Goal: Transaction & Acquisition: Purchase product/service

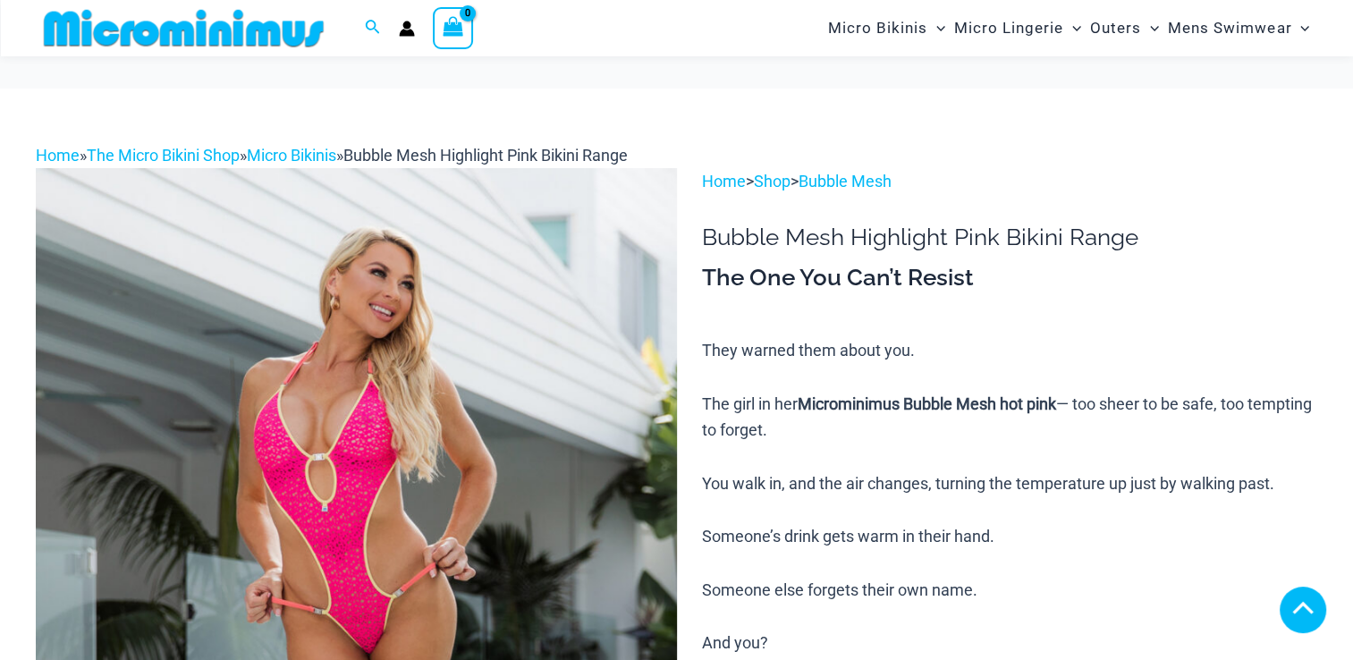
click at [384, 248] on img at bounding box center [356, 648] width 641 height 961
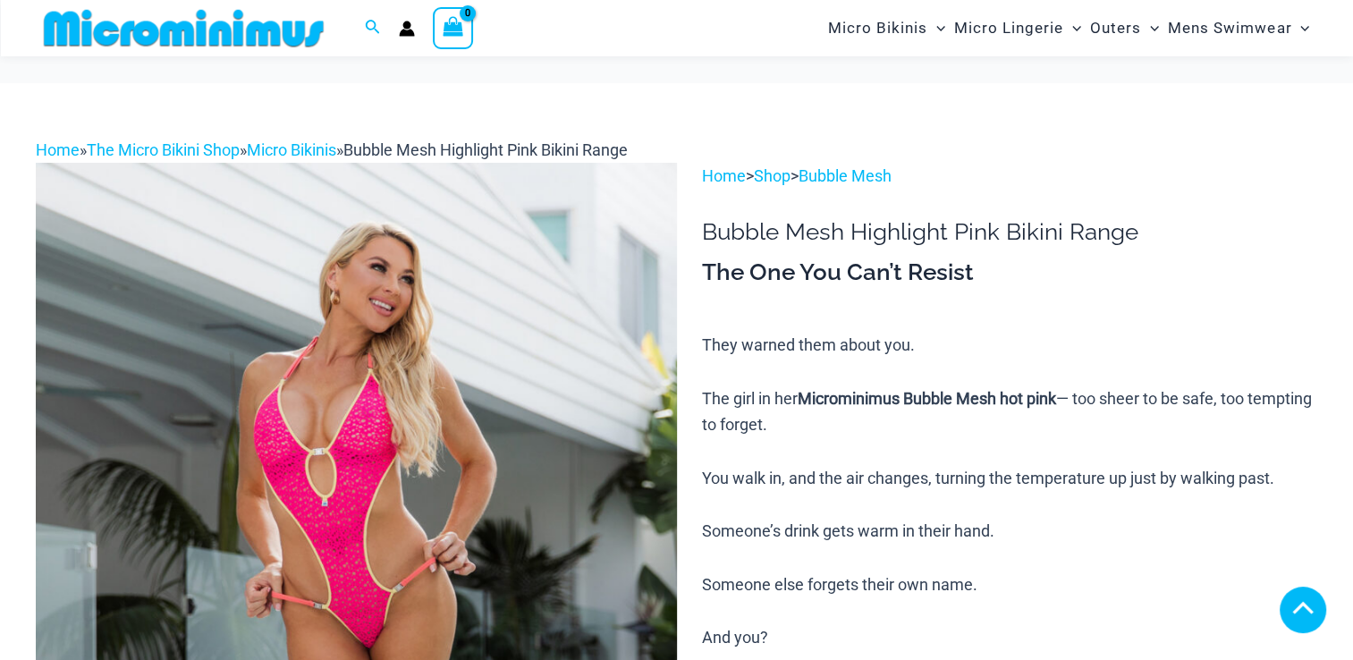
click at [353, 395] on img at bounding box center [356, 643] width 641 height 961
click at [350, 316] on img at bounding box center [356, 643] width 641 height 961
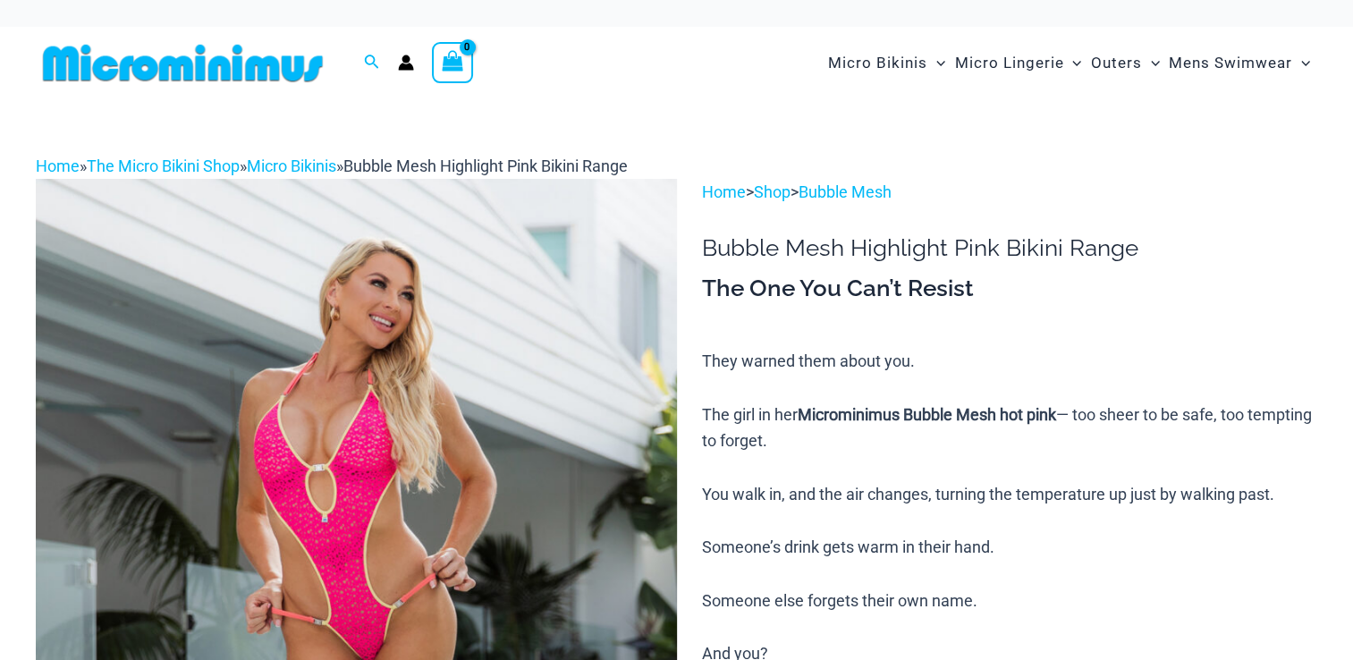
click at [347, 369] on img at bounding box center [356, 659] width 641 height 961
click at [318, 430] on img at bounding box center [356, 659] width 641 height 961
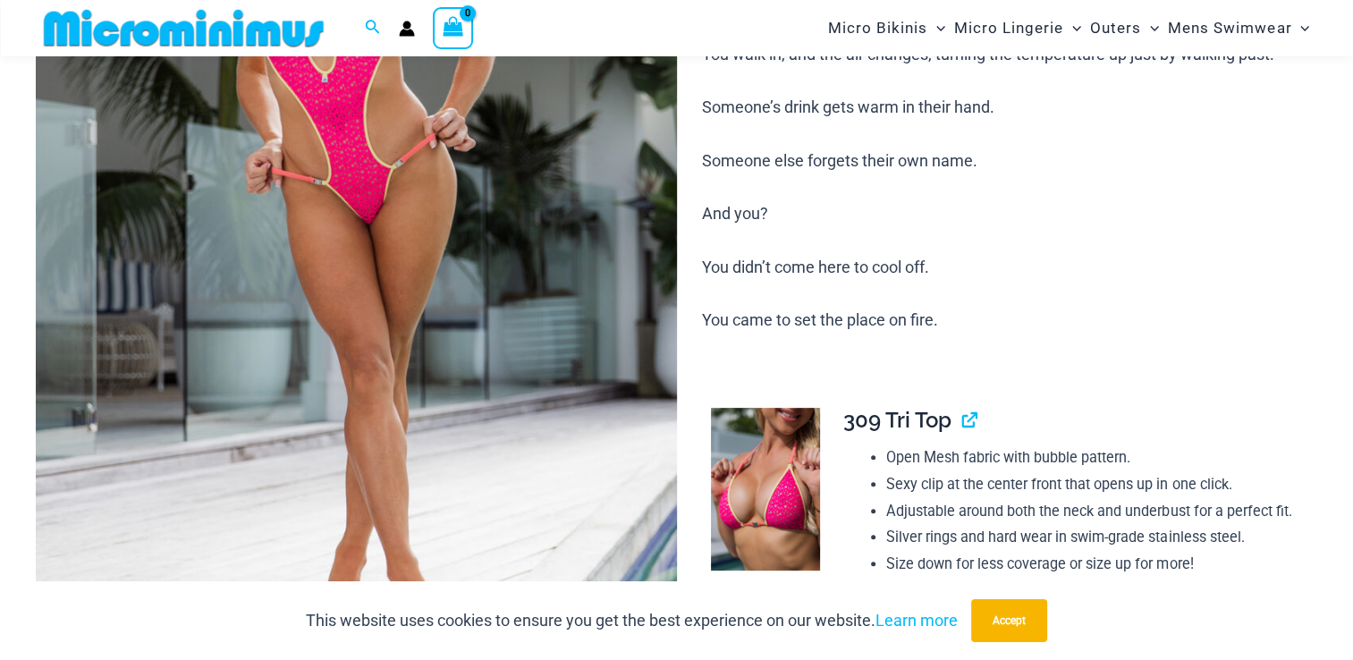
scroll to position [430, 0]
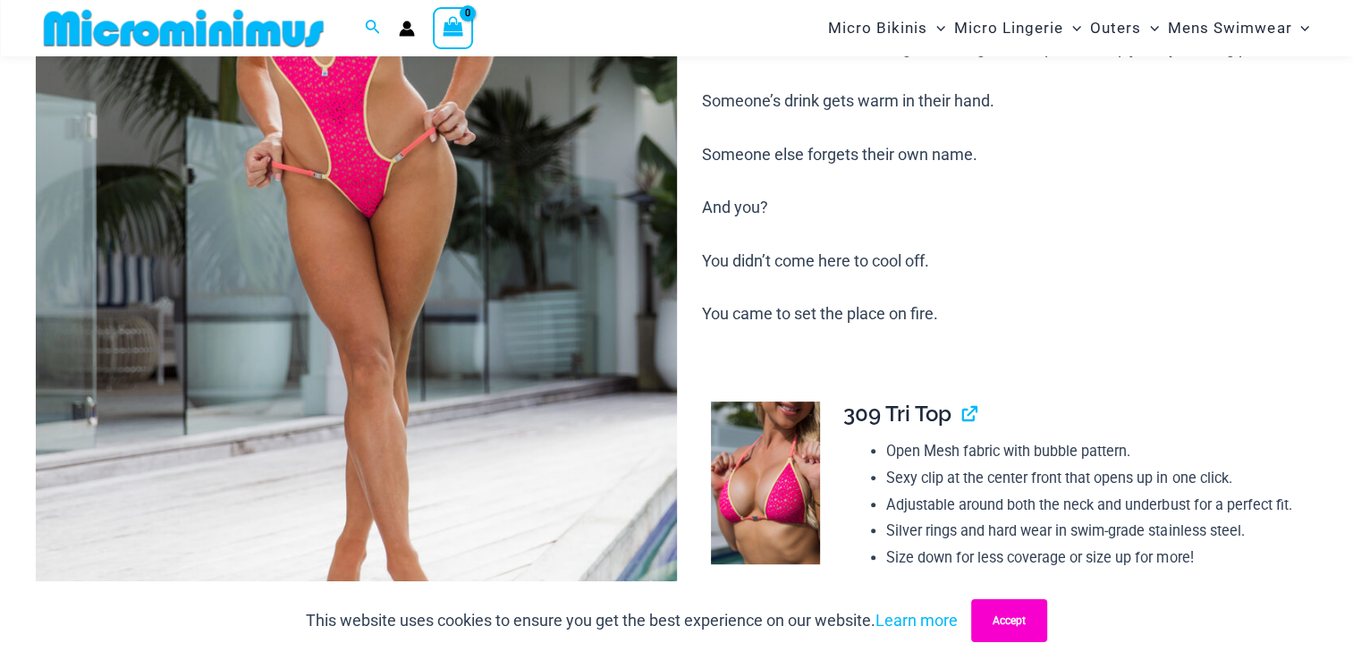
click at [1019, 613] on button "Accept" at bounding box center [1009, 620] width 76 height 43
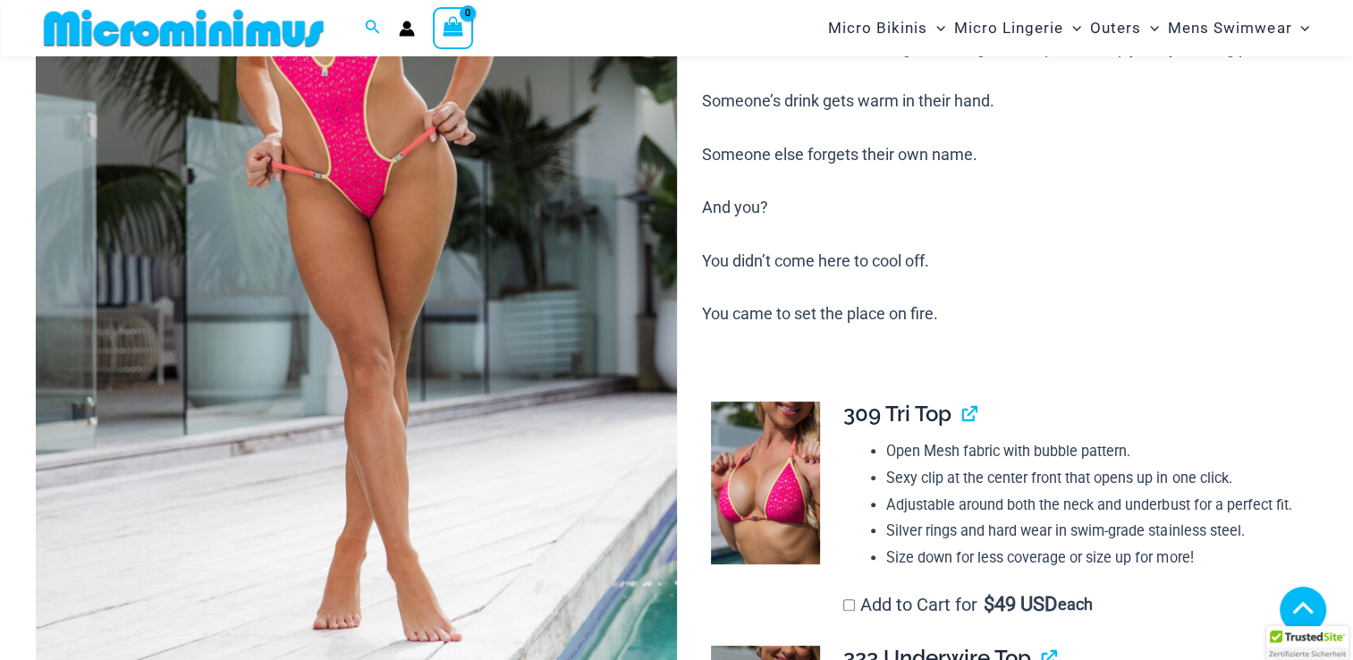
click at [297, 384] on img at bounding box center [356, 213] width 641 height 961
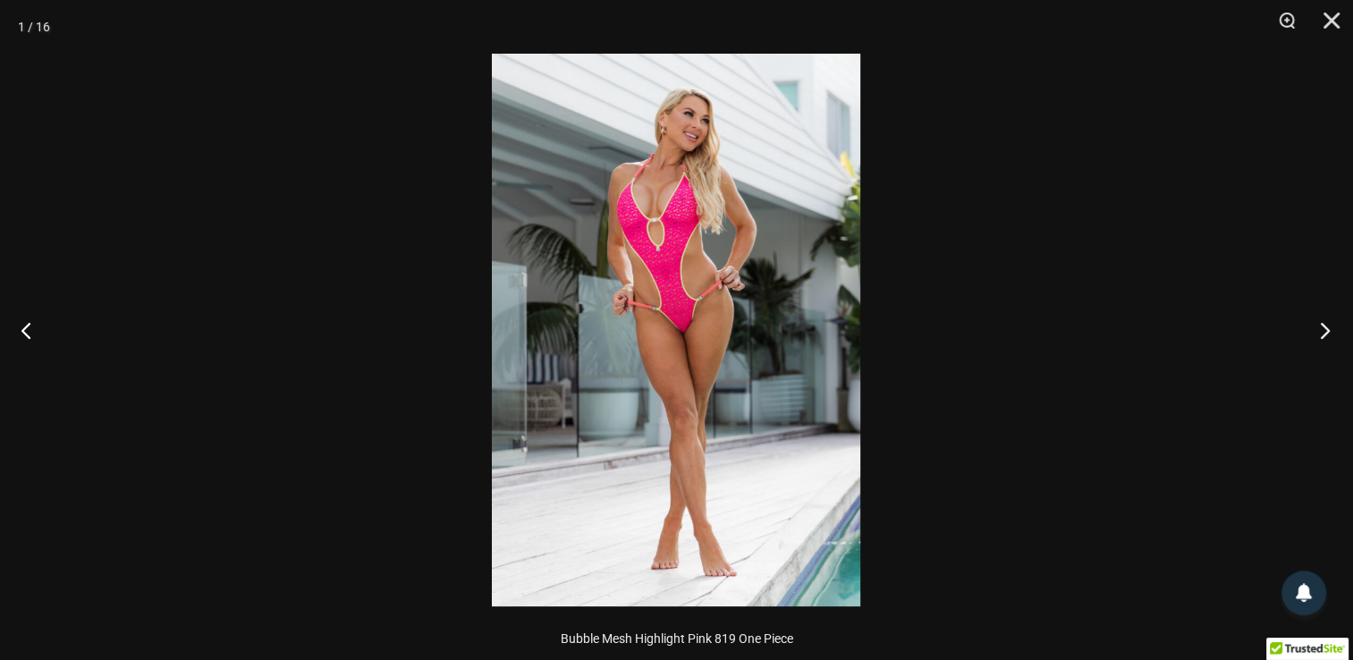
click at [1320, 329] on button "Next" at bounding box center [1319, 329] width 67 height 89
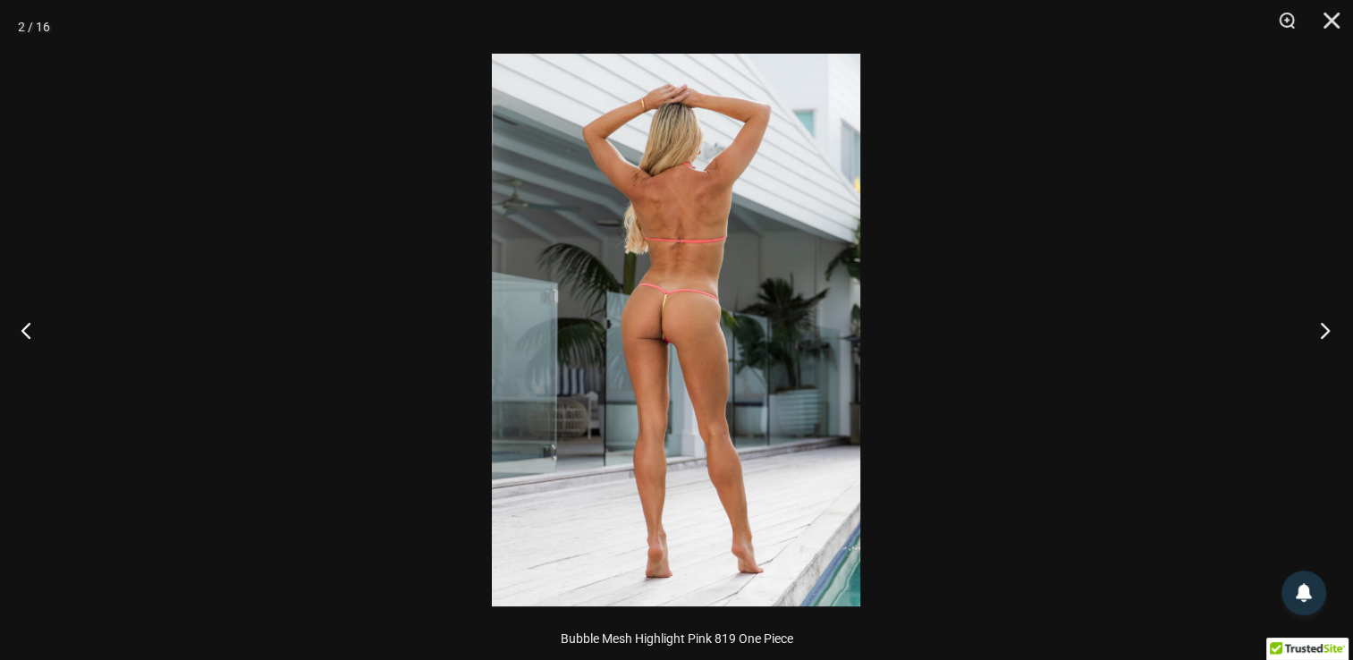
click at [1332, 337] on button "Next" at bounding box center [1319, 329] width 67 height 89
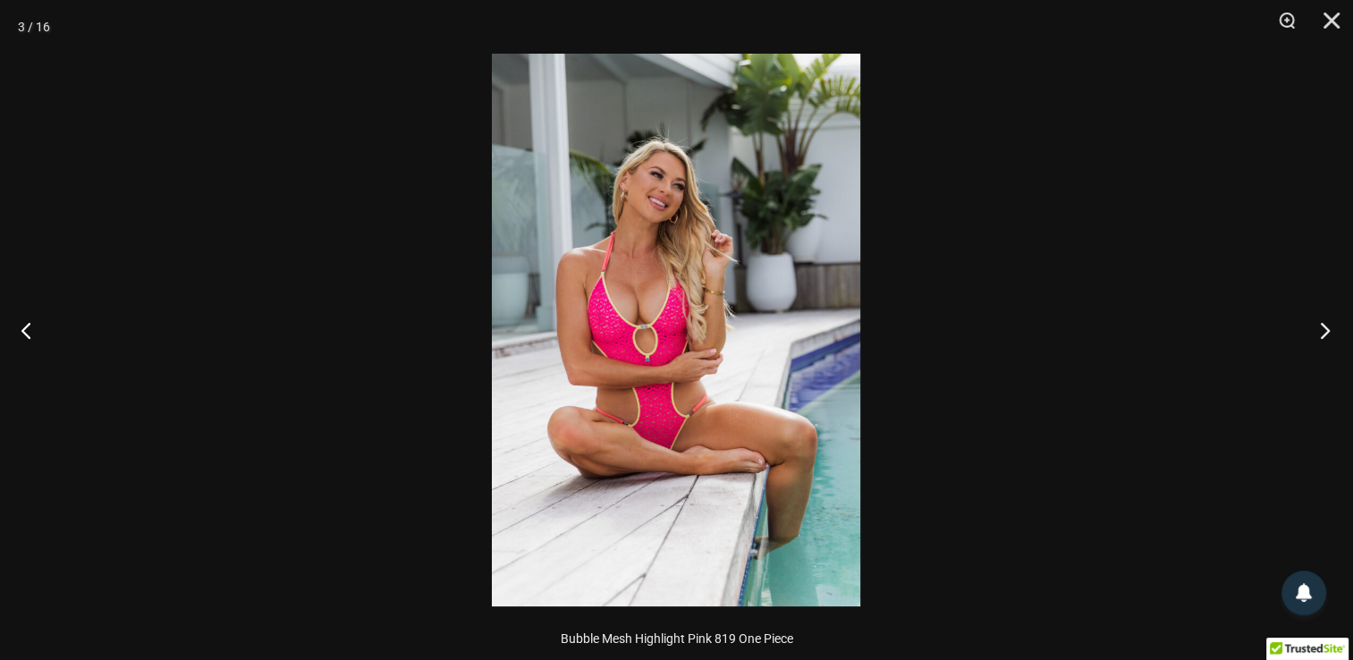
click at [1329, 321] on button "Next" at bounding box center [1319, 329] width 67 height 89
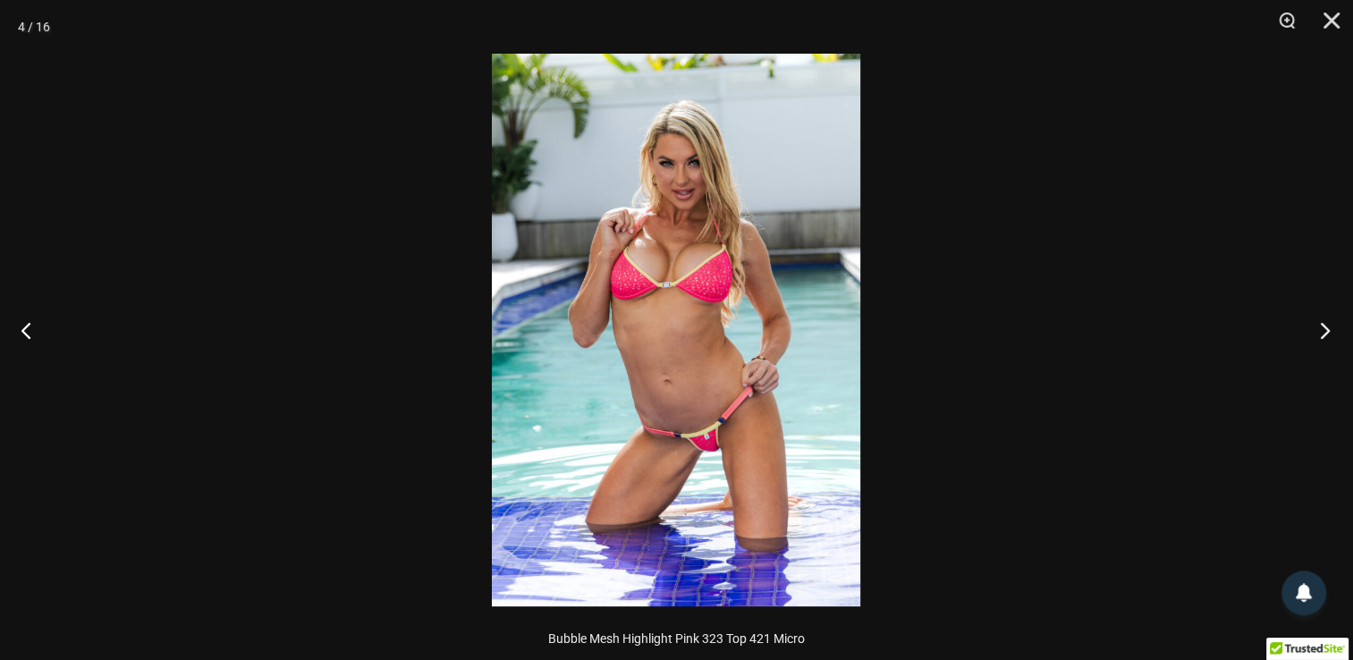
click at [1334, 333] on button "Next" at bounding box center [1319, 329] width 67 height 89
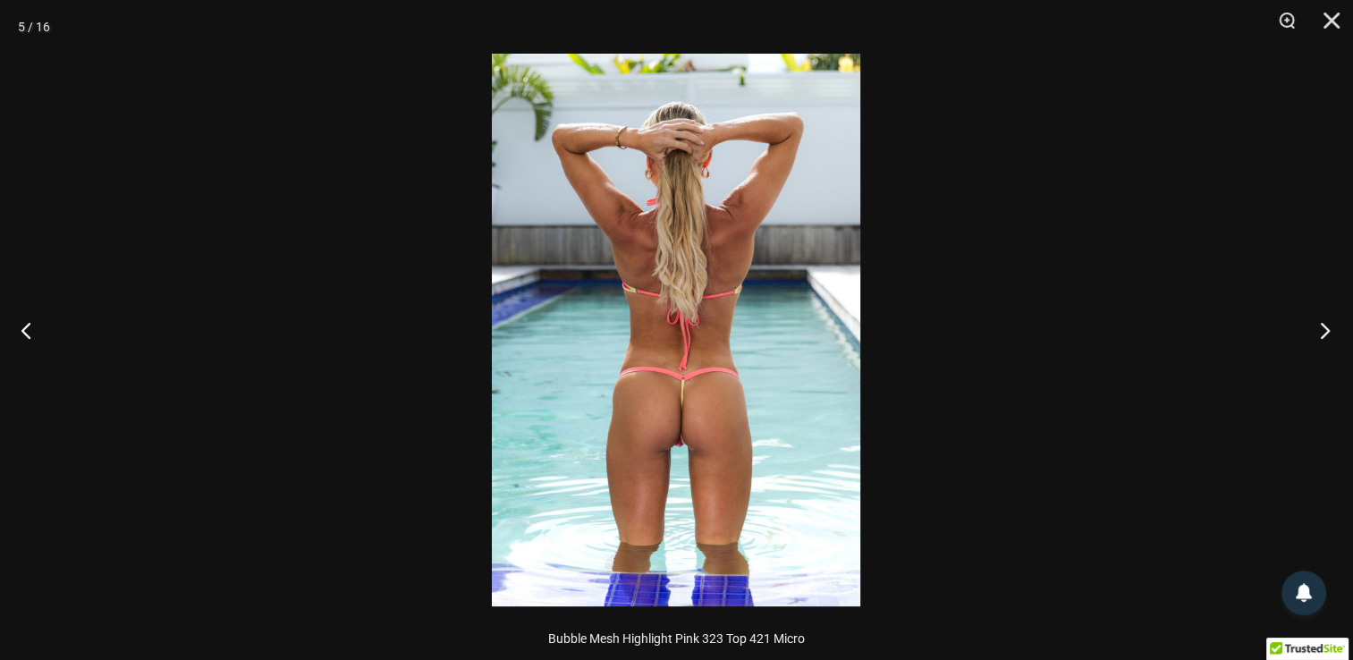
click at [1321, 325] on button "Next" at bounding box center [1319, 329] width 67 height 89
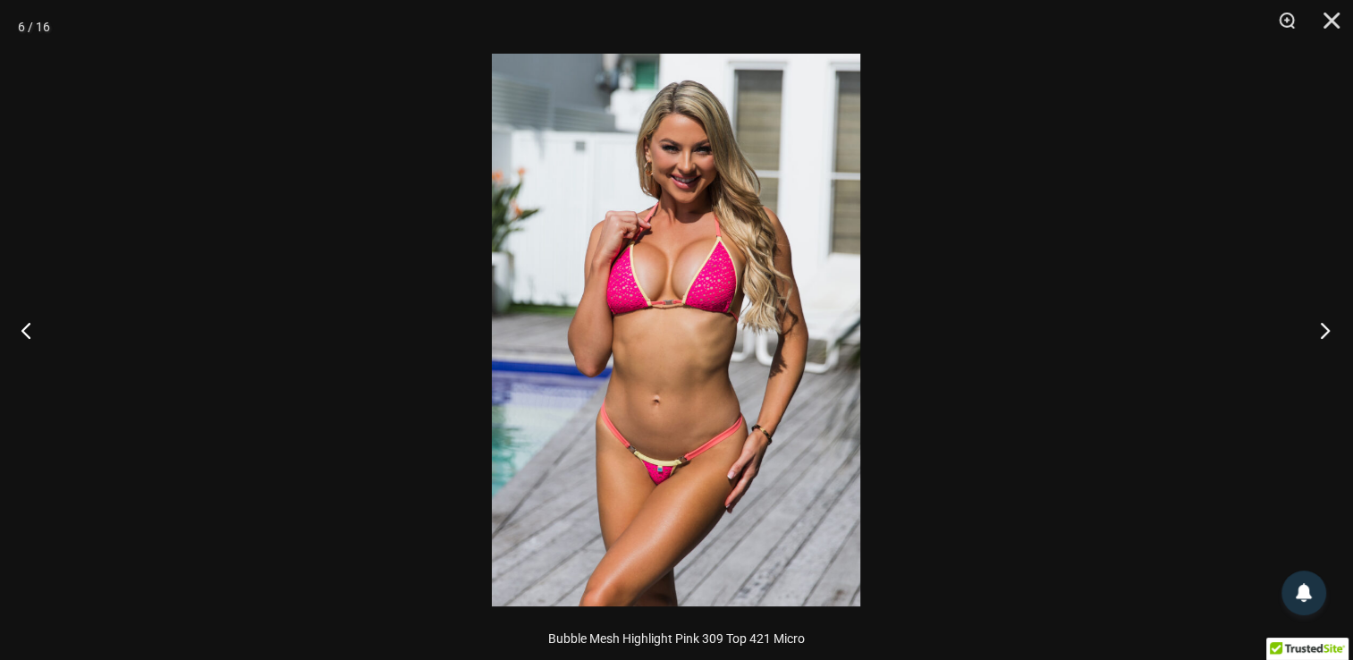
click at [1321, 325] on button "Next" at bounding box center [1319, 329] width 67 height 89
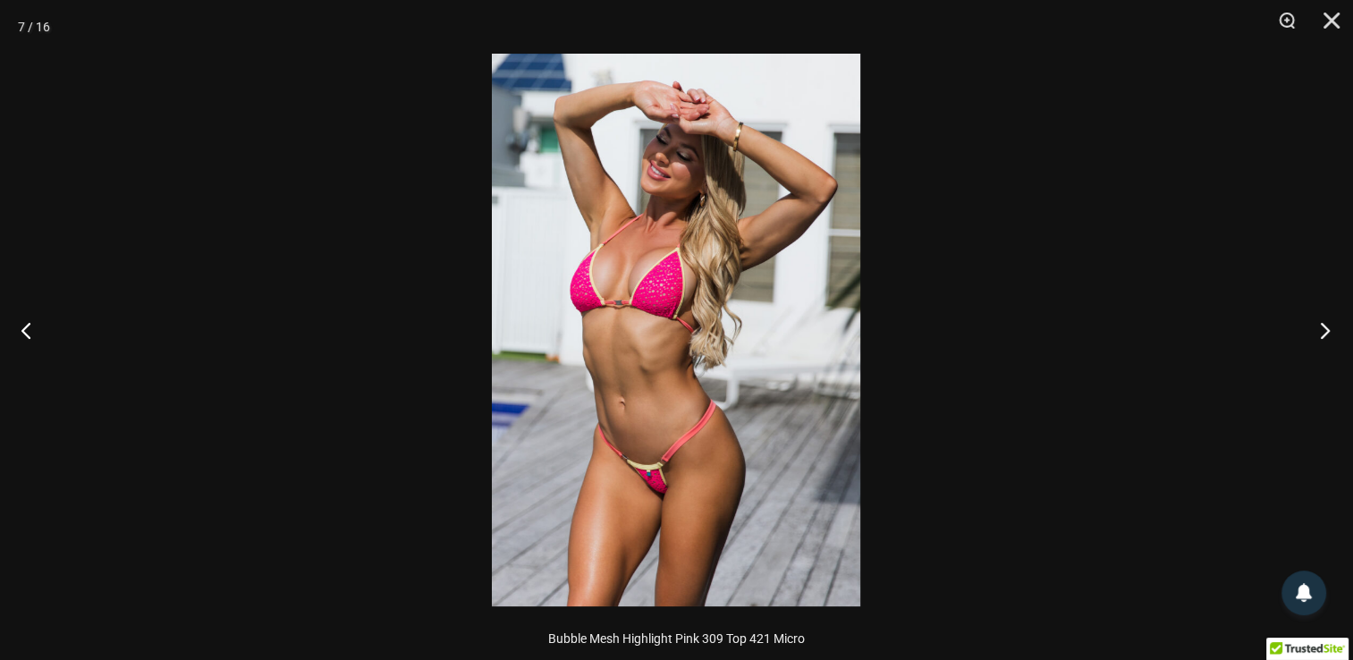
click at [1329, 327] on button "Next" at bounding box center [1319, 329] width 67 height 89
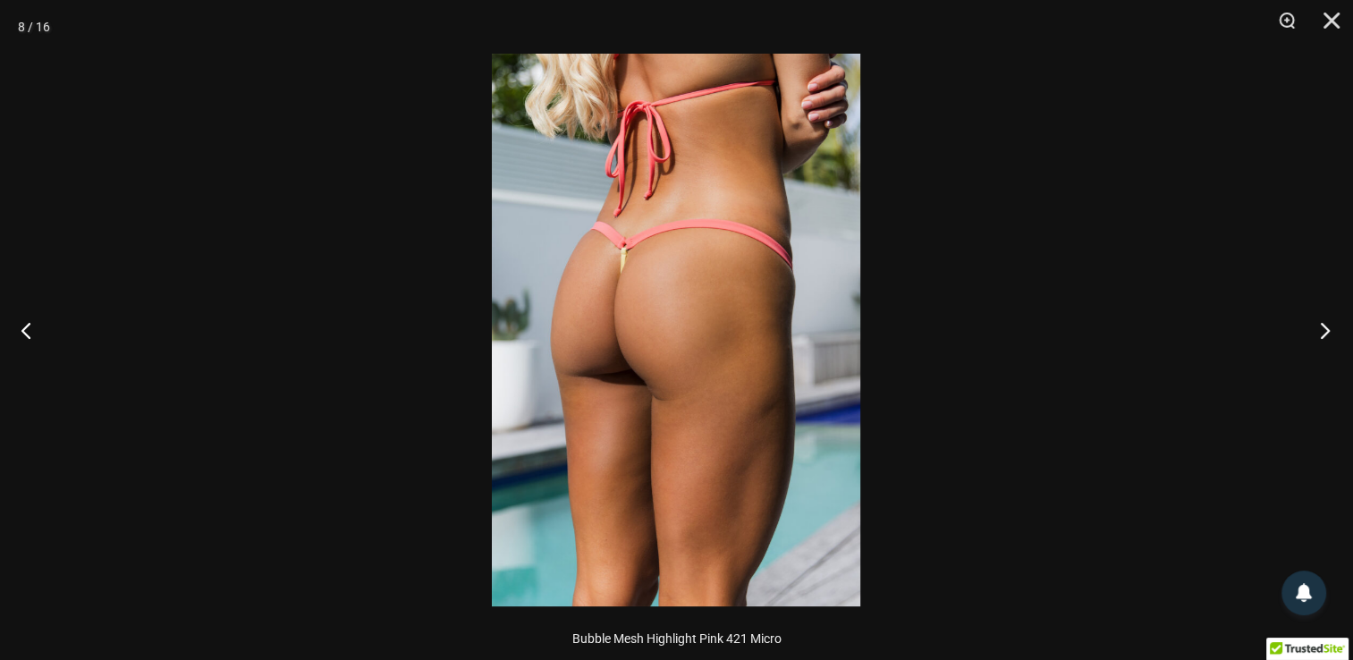
click at [1328, 327] on button "Next" at bounding box center [1319, 329] width 67 height 89
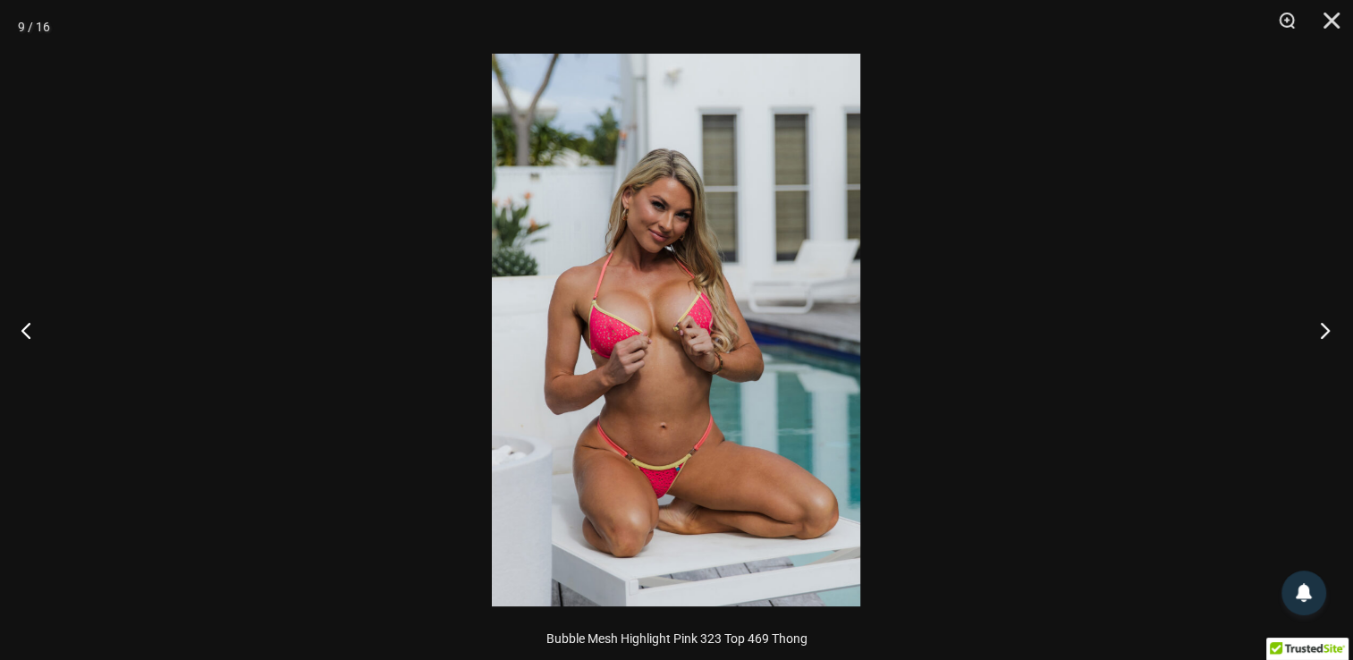
click at [1316, 333] on button "Next" at bounding box center [1319, 329] width 67 height 89
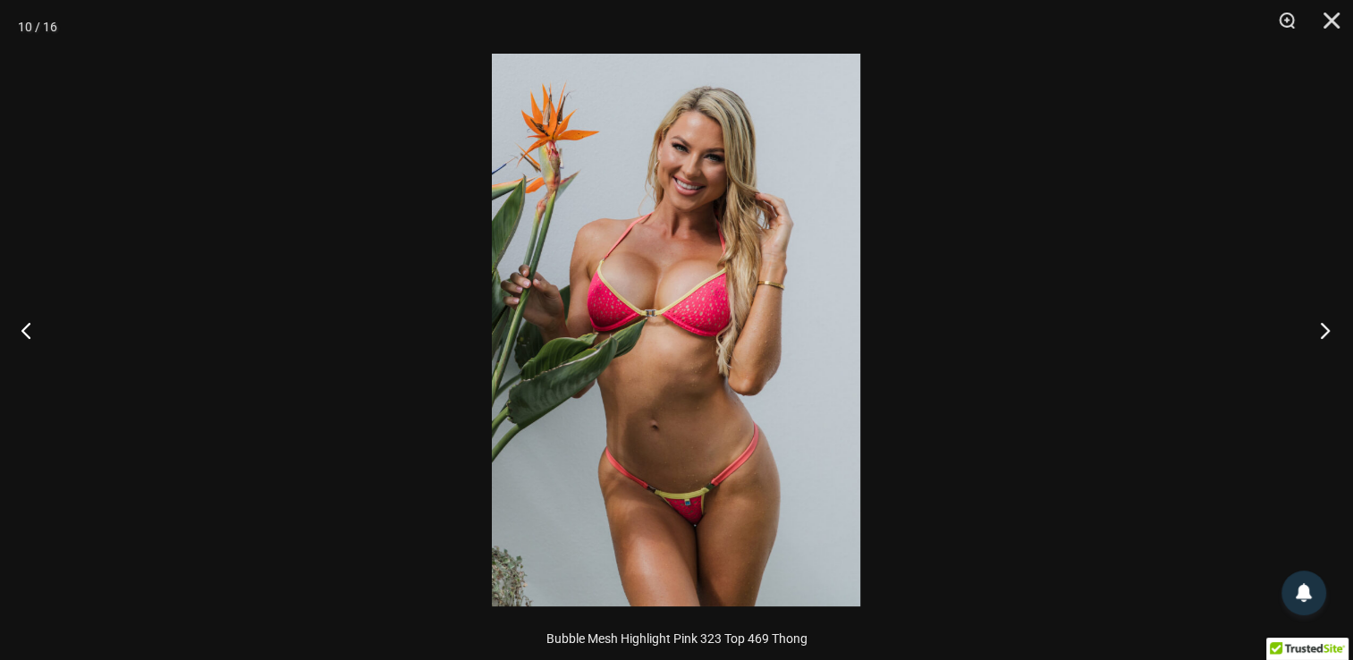
click at [1316, 333] on button "Next" at bounding box center [1319, 329] width 67 height 89
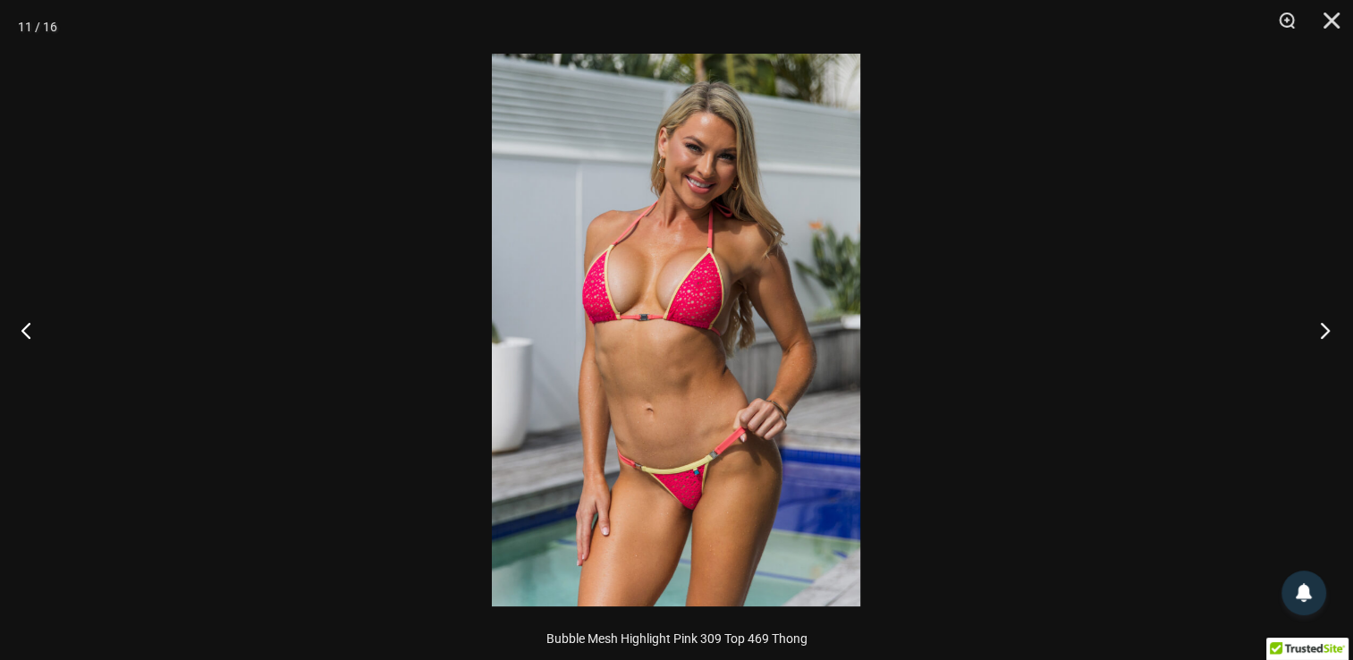
click at [1316, 333] on button "Next" at bounding box center [1319, 329] width 67 height 89
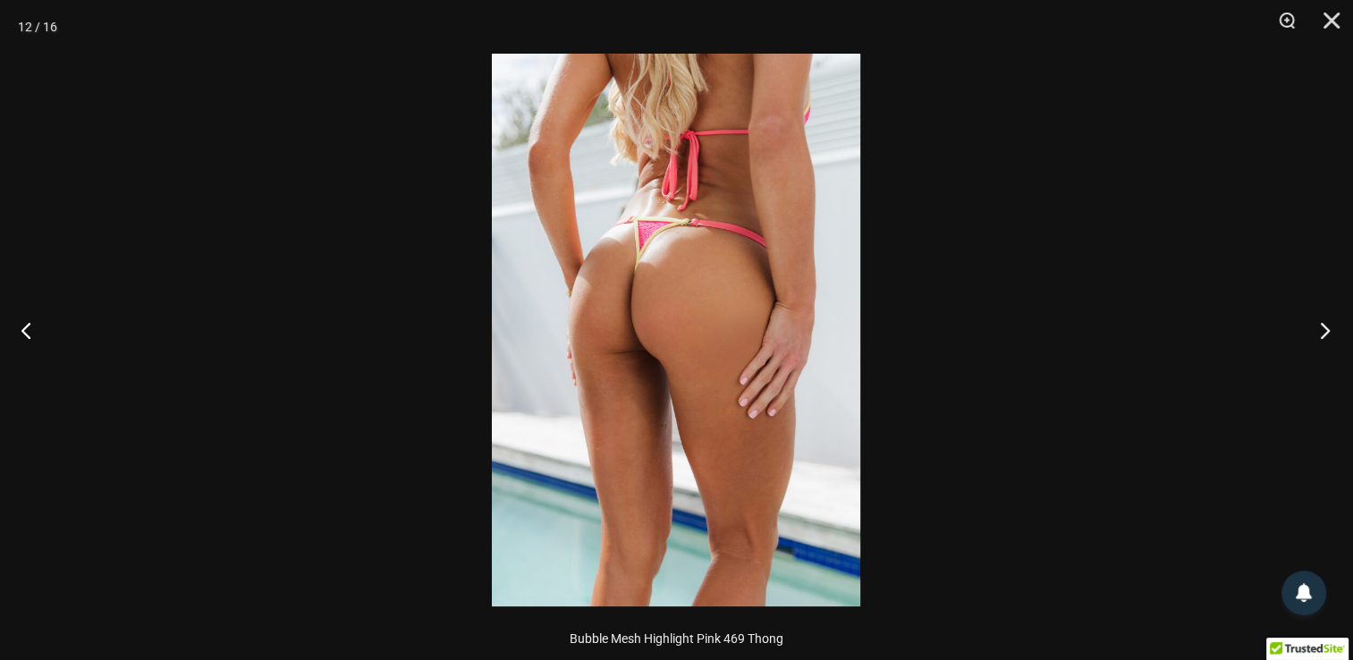
click at [1316, 333] on button "Next" at bounding box center [1319, 329] width 67 height 89
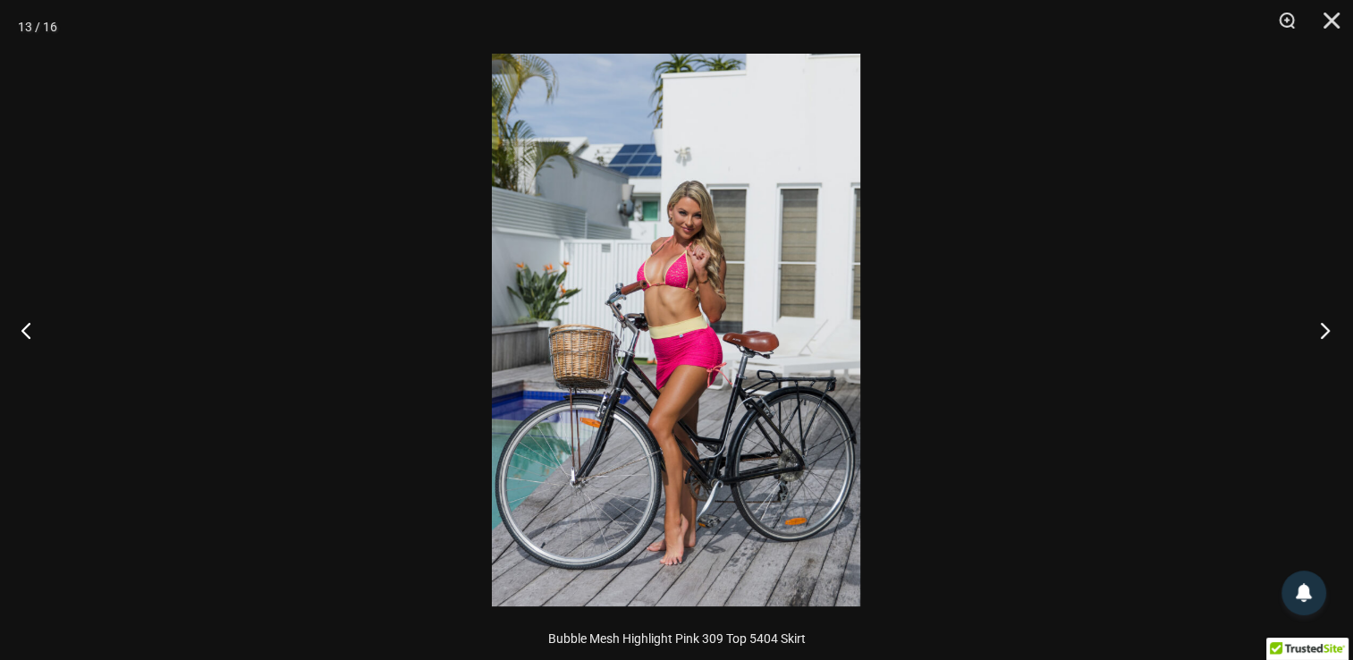
click at [1316, 333] on button "Next" at bounding box center [1319, 329] width 67 height 89
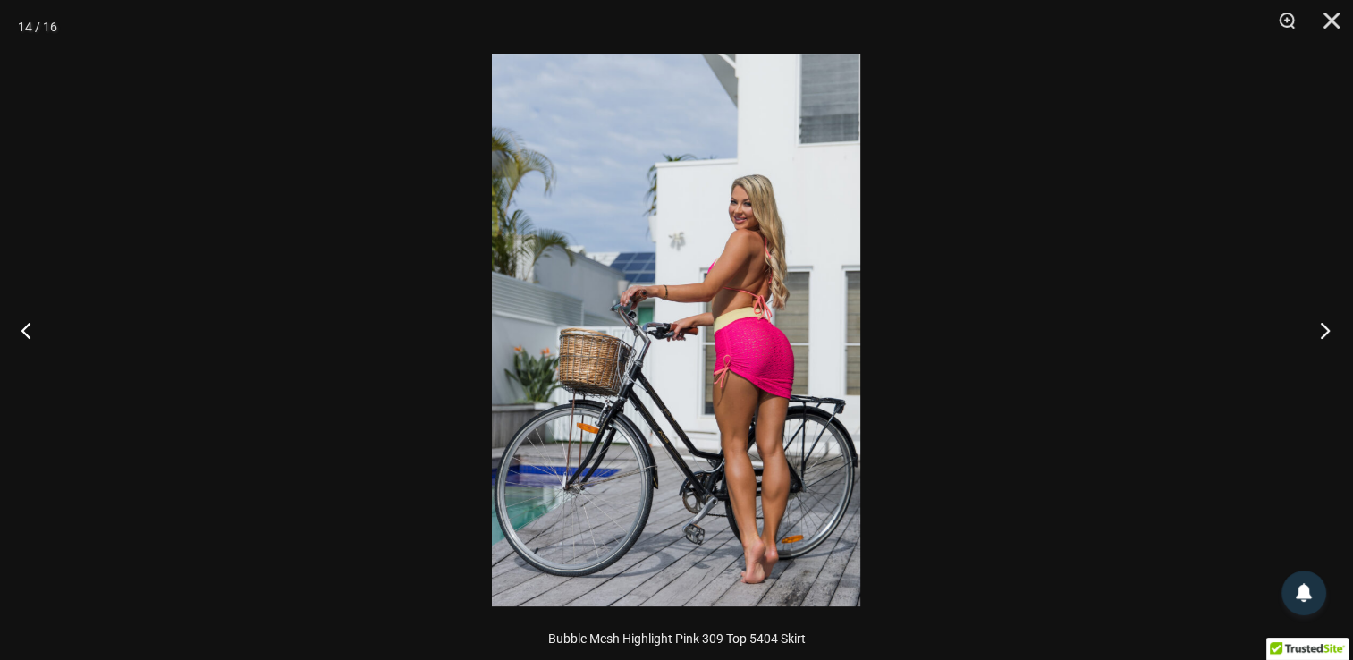
click at [1316, 333] on button "Next" at bounding box center [1319, 329] width 67 height 89
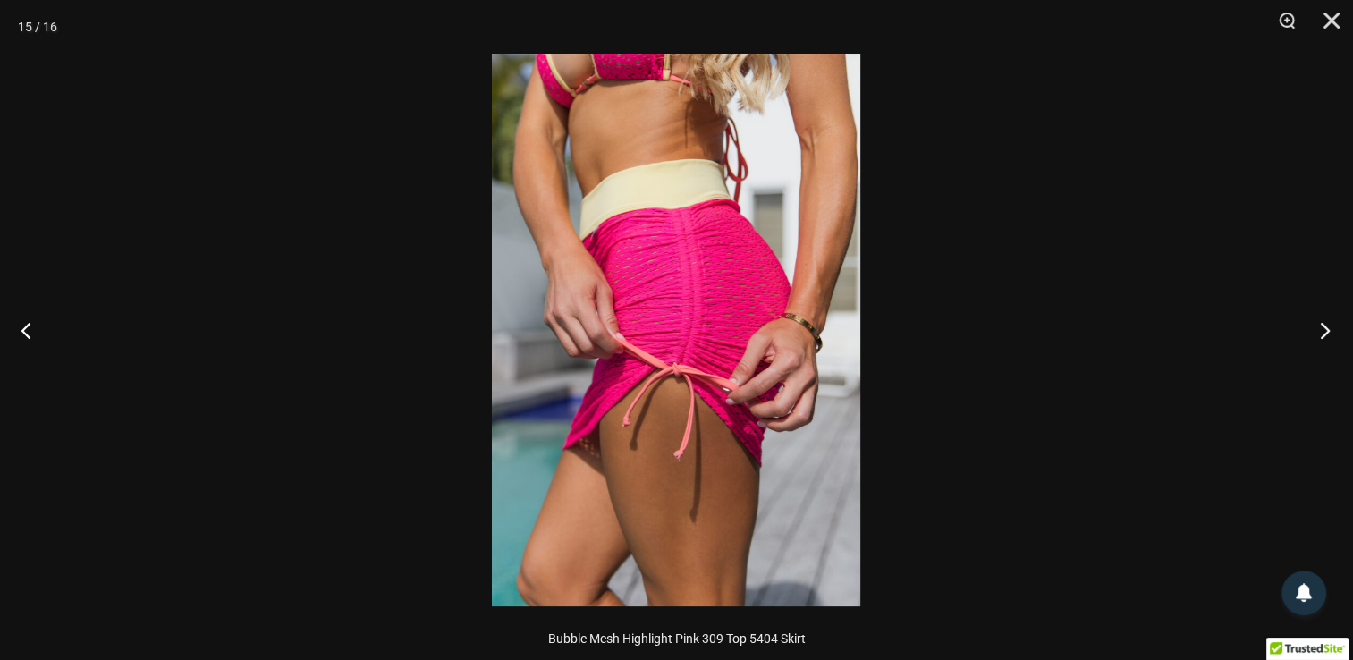
click at [1316, 333] on button "Next" at bounding box center [1319, 329] width 67 height 89
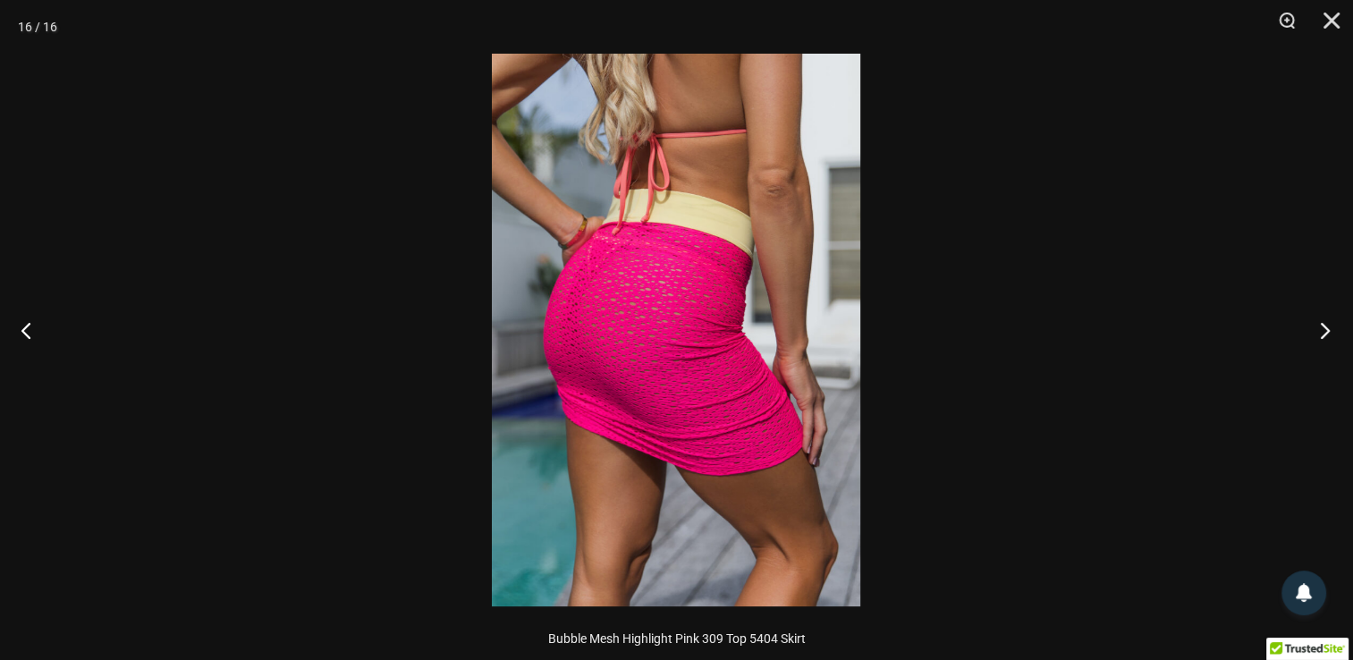
click at [1316, 333] on button "Next" at bounding box center [1319, 329] width 67 height 89
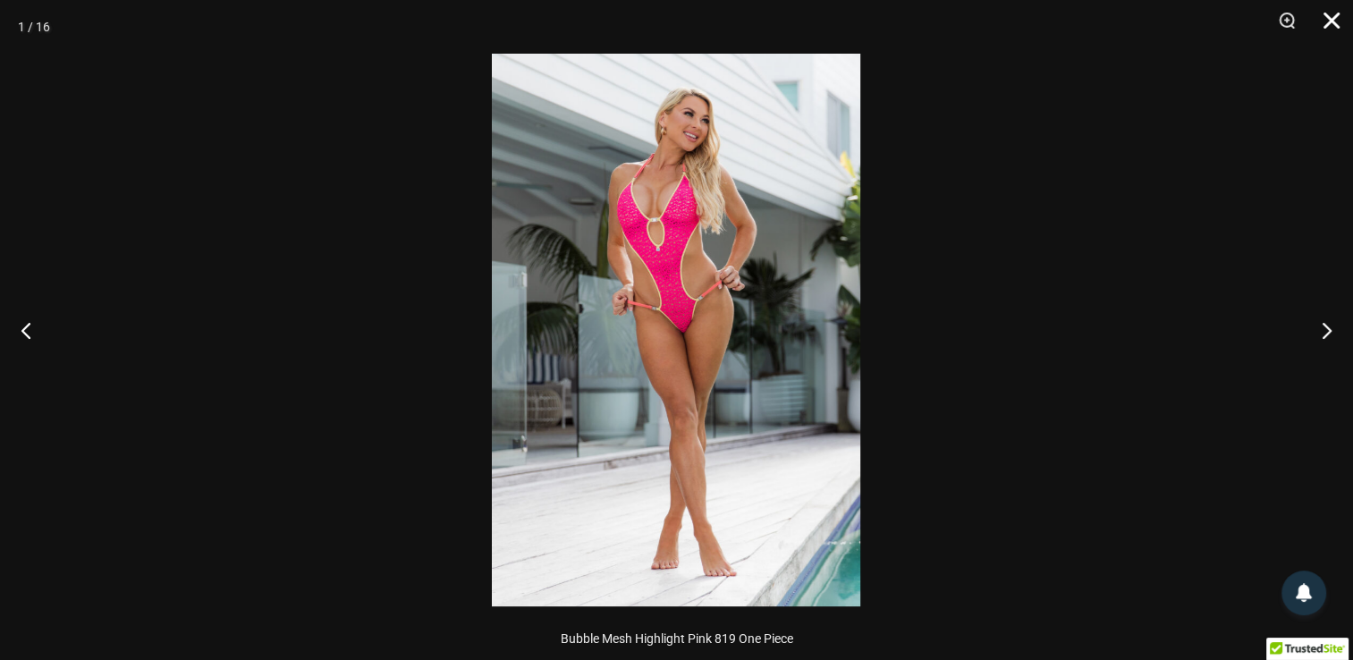
click at [1325, 15] on button "Close" at bounding box center [1325, 27] width 45 height 54
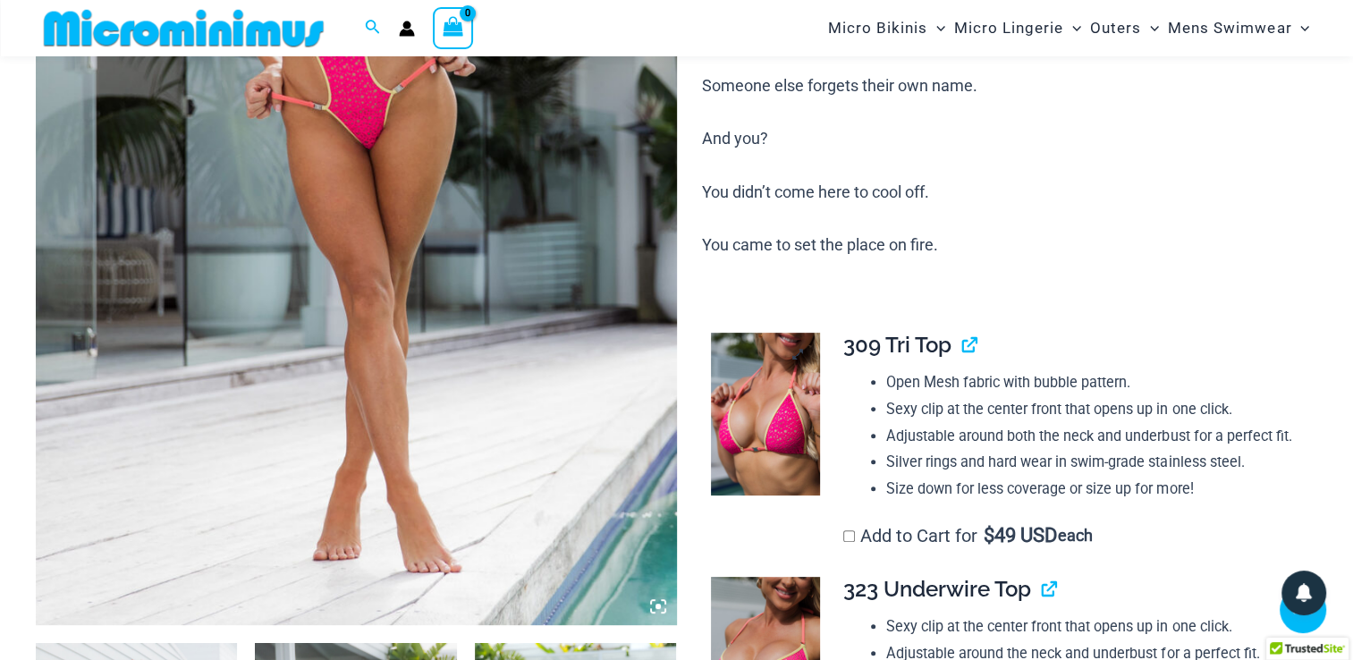
scroll to position [519, 0]
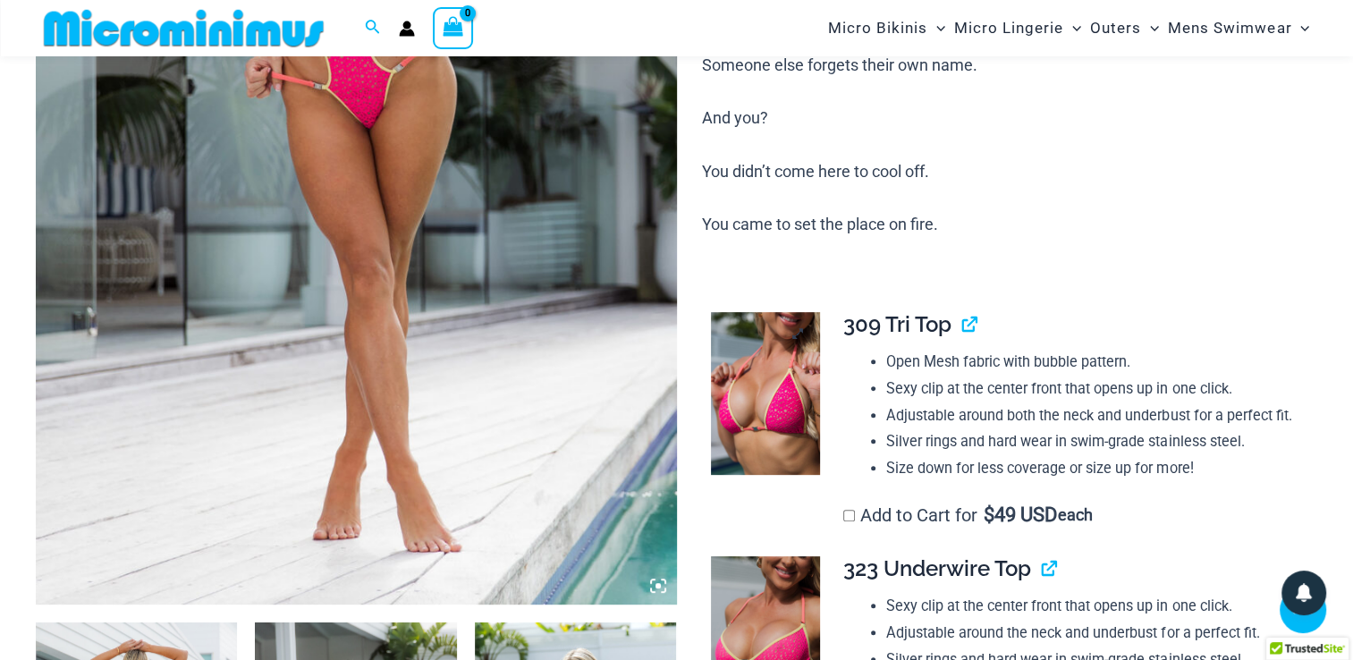
click at [776, 373] on img at bounding box center [765, 393] width 108 height 163
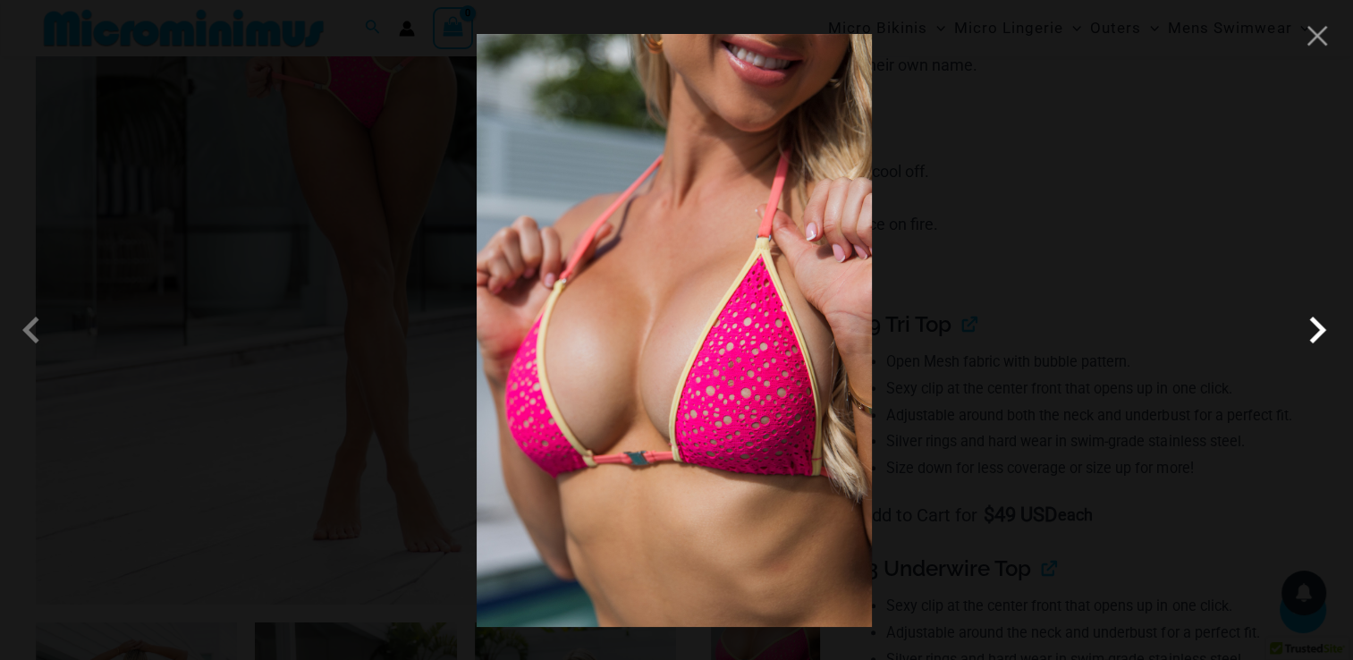
click at [1316, 326] on span at bounding box center [1317, 330] width 54 height 54
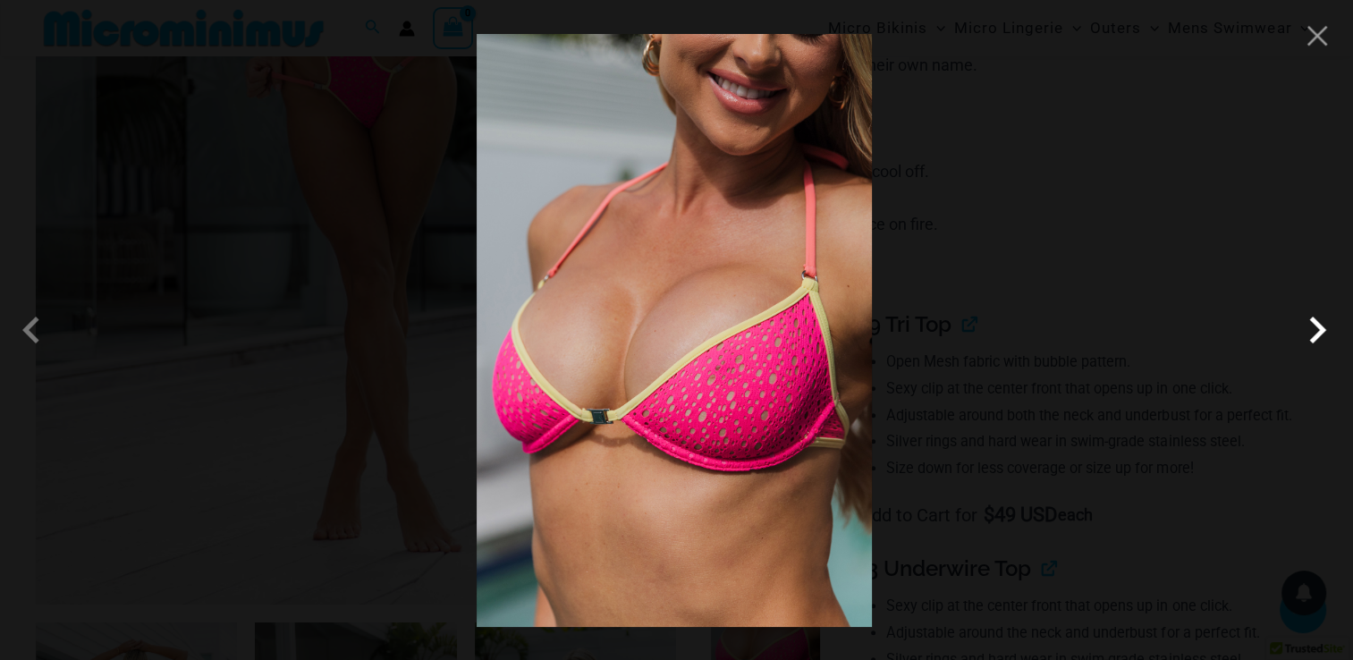
click at [1316, 326] on span at bounding box center [1317, 330] width 54 height 54
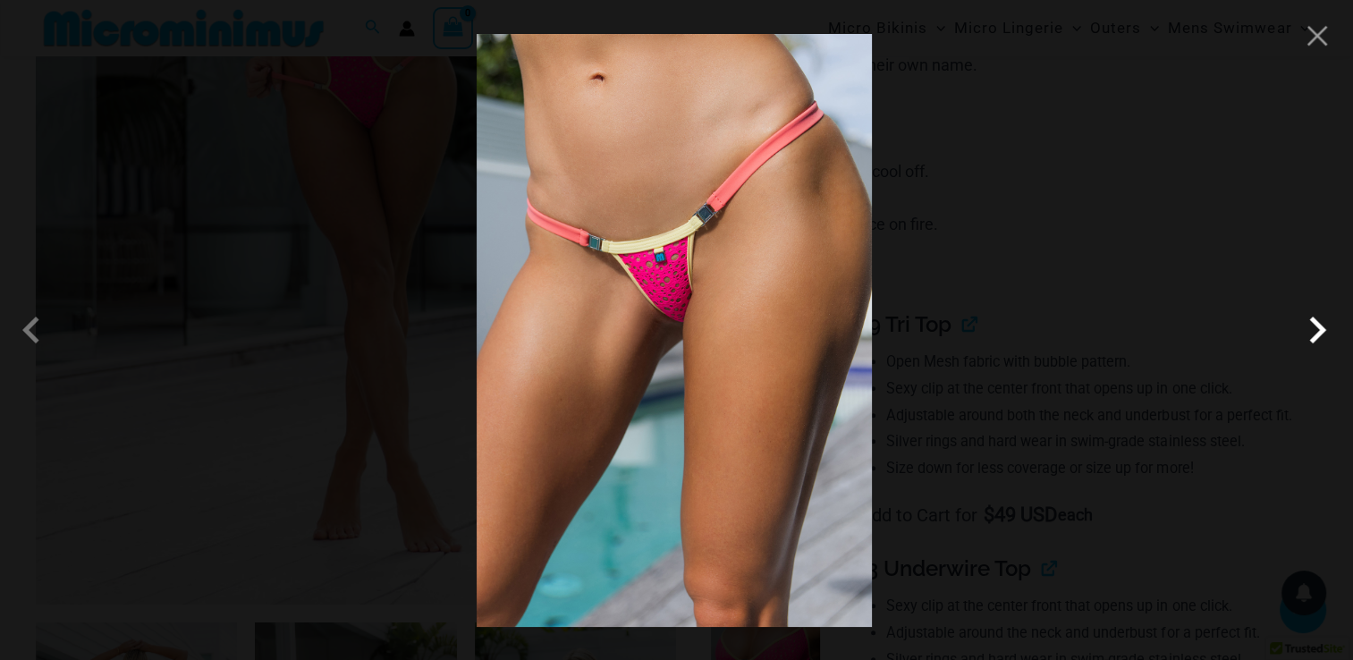
click at [1316, 326] on span at bounding box center [1317, 330] width 54 height 54
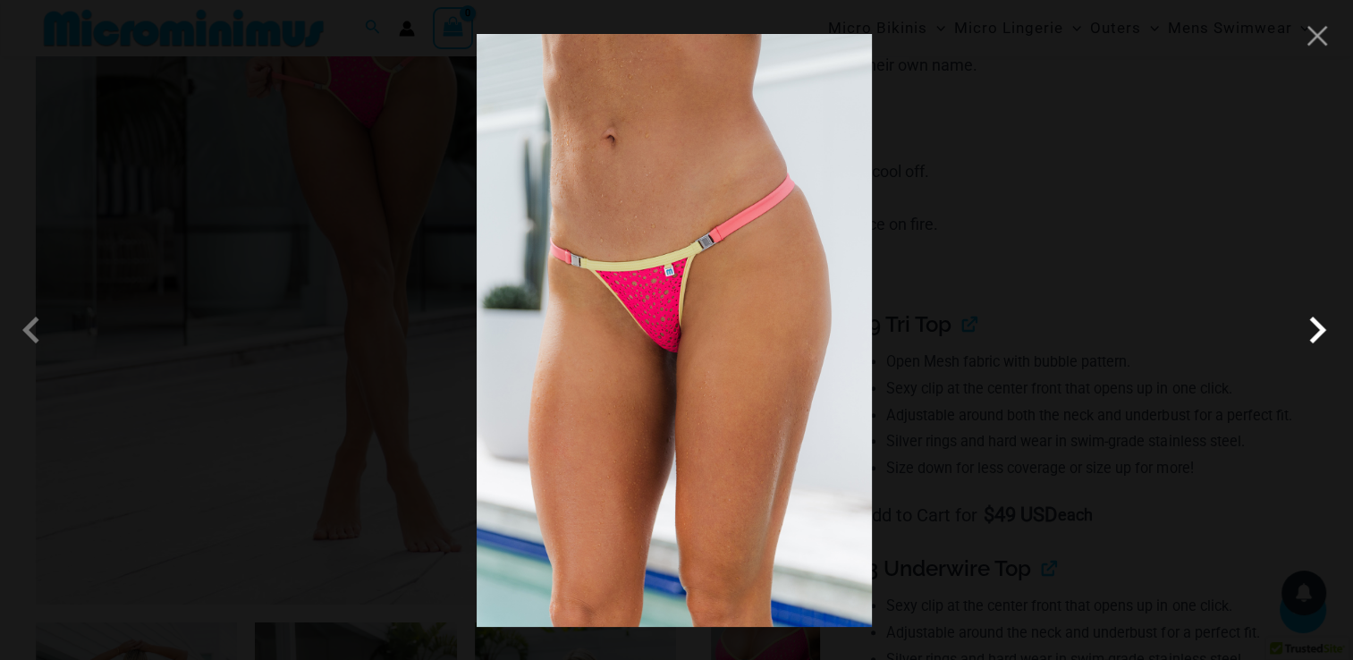
click at [1316, 326] on span at bounding box center [1317, 330] width 54 height 54
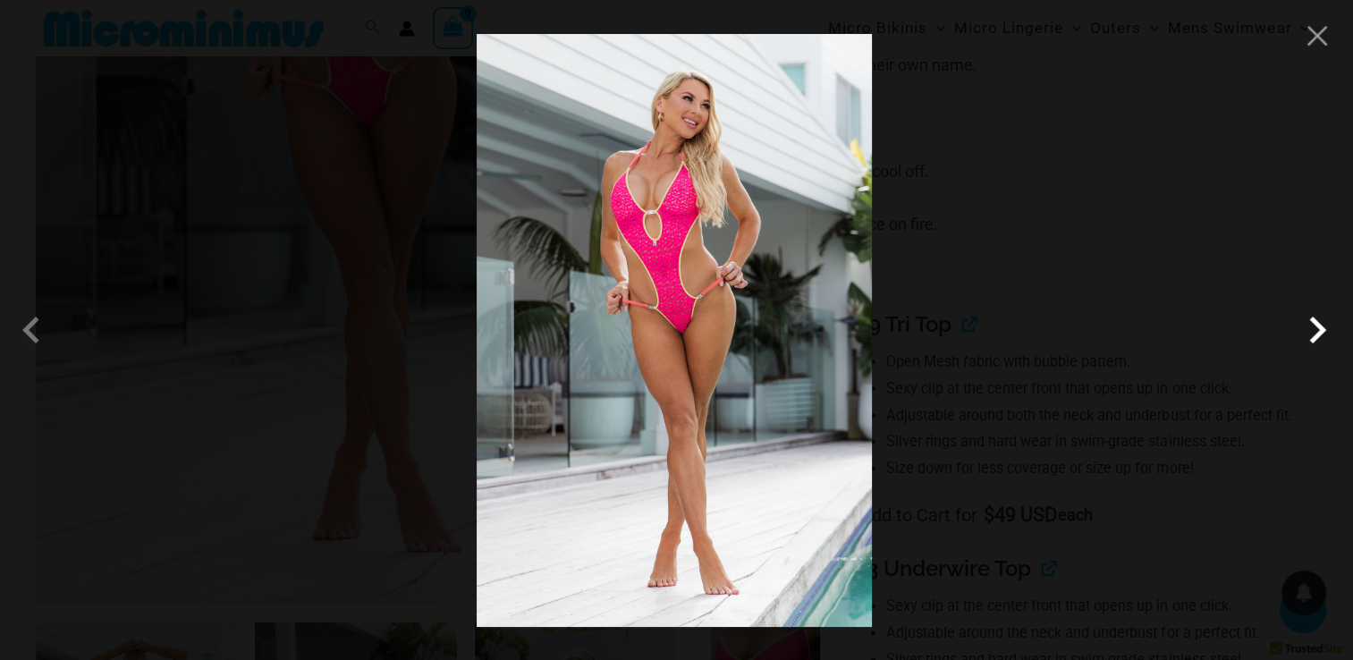
click at [1316, 326] on span at bounding box center [1317, 330] width 54 height 54
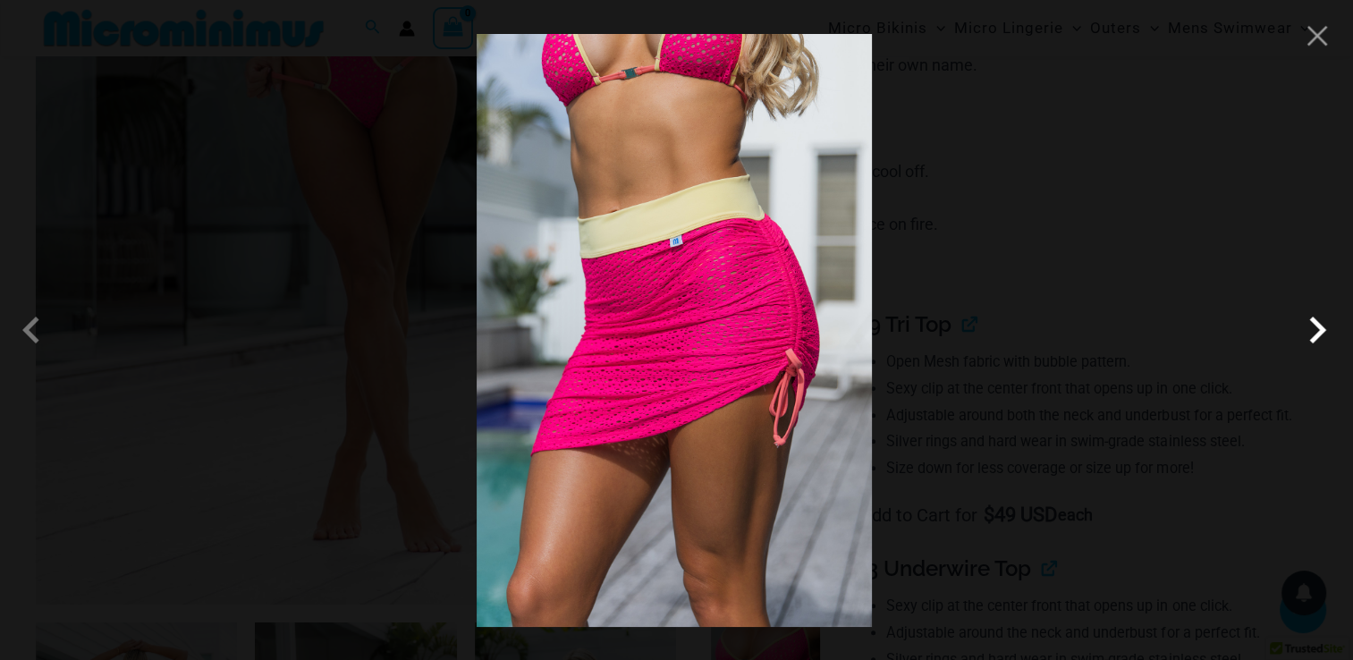
click at [1316, 326] on span at bounding box center [1317, 330] width 54 height 54
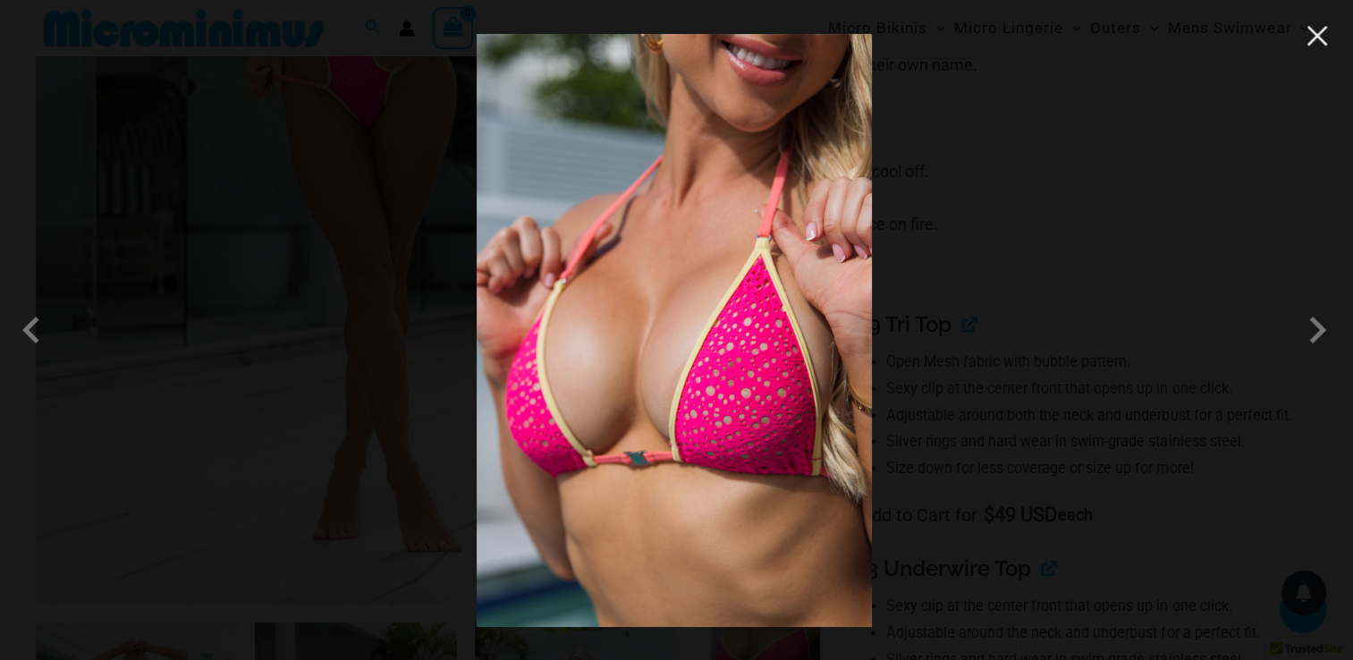
click at [1313, 44] on button "Close" at bounding box center [1317, 35] width 27 height 27
